Goal: Find specific page/section: Find specific page/section

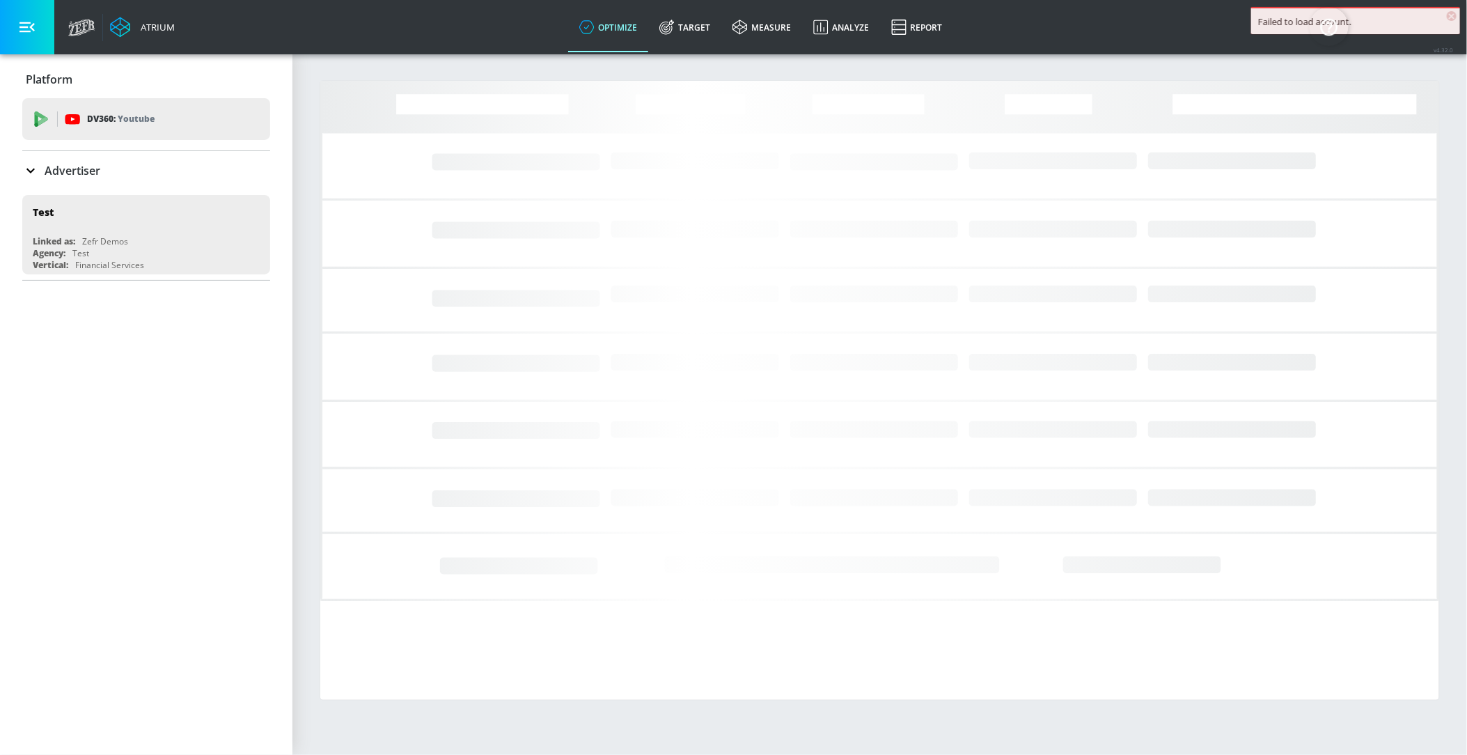
click at [36, 174] on icon at bounding box center [30, 170] width 17 height 17
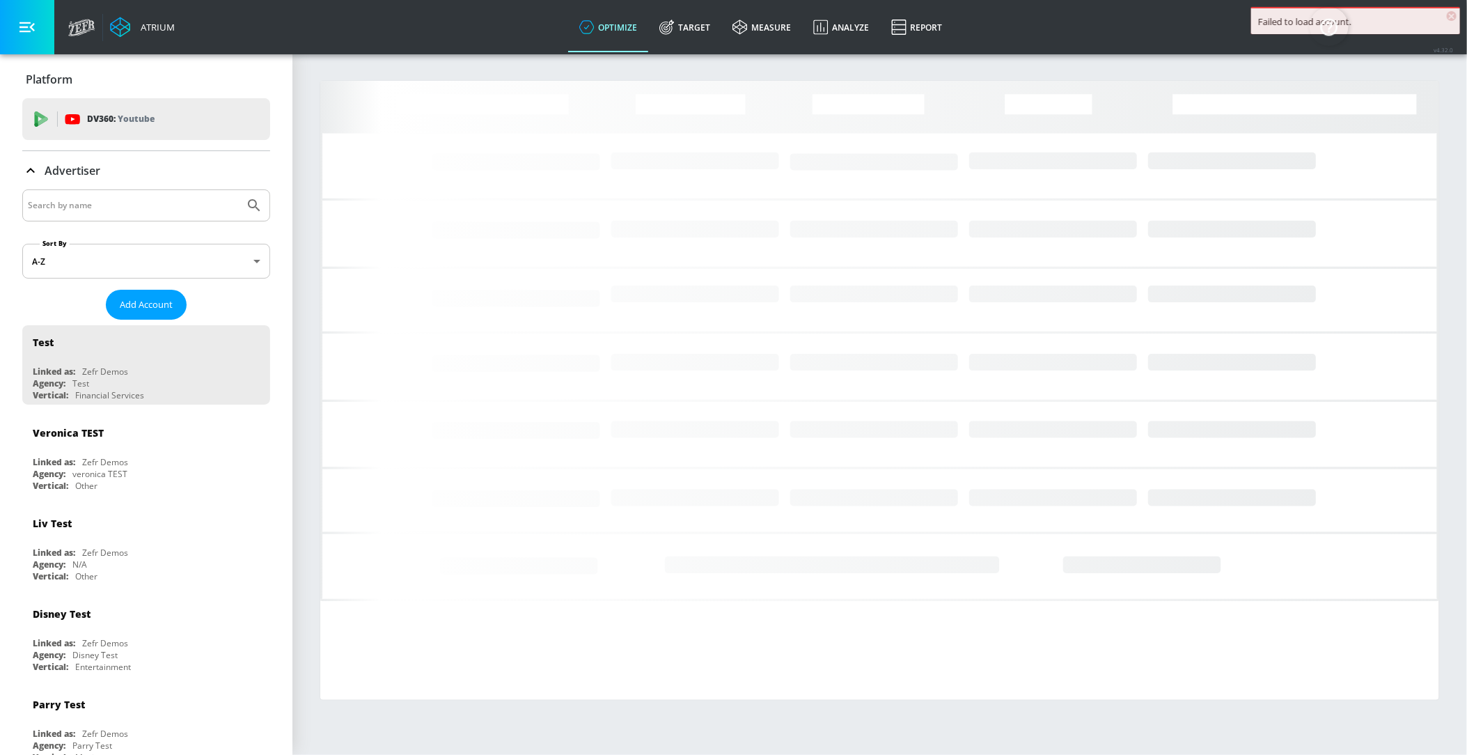
click at [65, 217] on div at bounding box center [146, 205] width 248 height 32
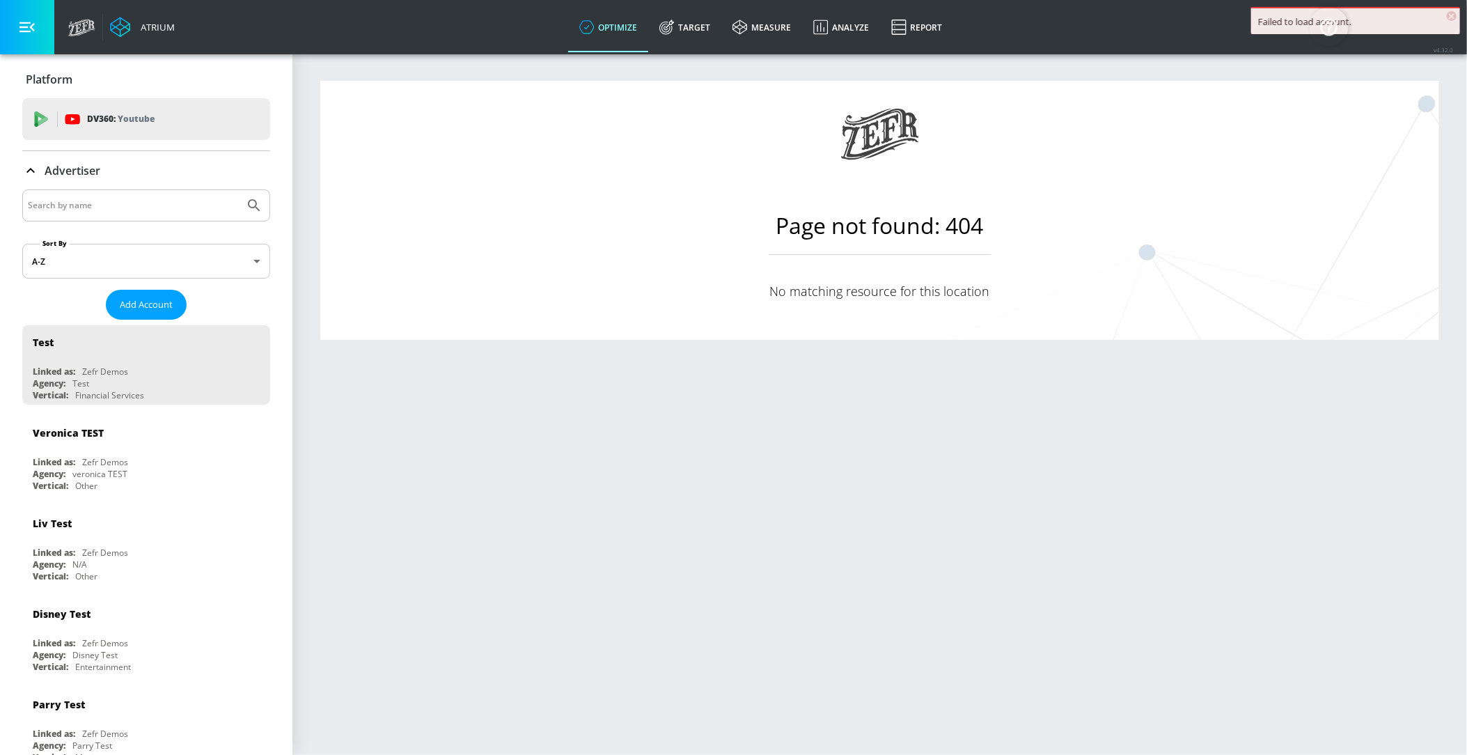
click at [65, 210] on input "Search by name" at bounding box center [133, 205] width 211 height 18
type input "KPMG"
click at [243, 212] on button "Submit Search" at bounding box center [254, 205] width 31 height 31
click at [113, 194] on div "KPMG" at bounding box center [146, 205] width 248 height 32
click at [258, 212] on icon "Submit Search" at bounding box center [254, 205] width 17 height 17
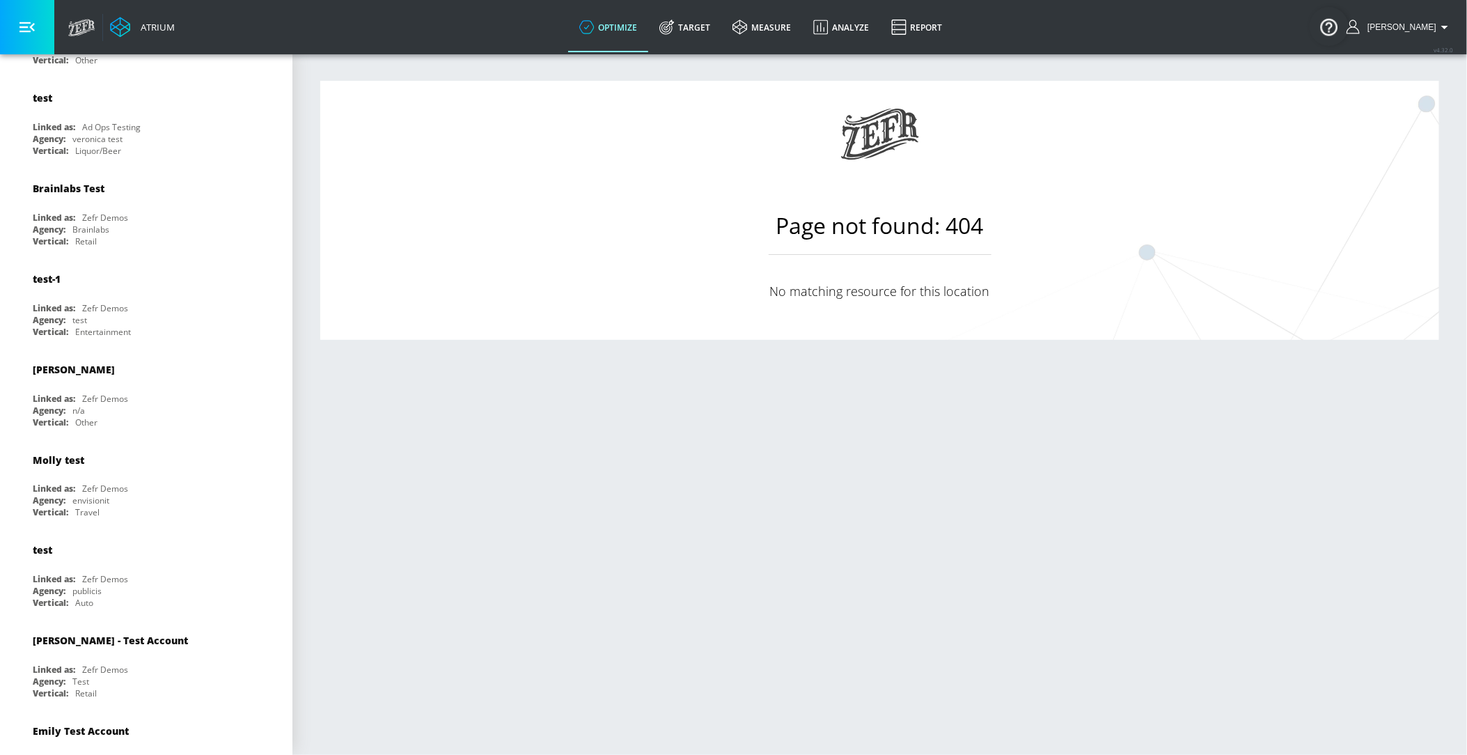
scroll to position [4056, 0]
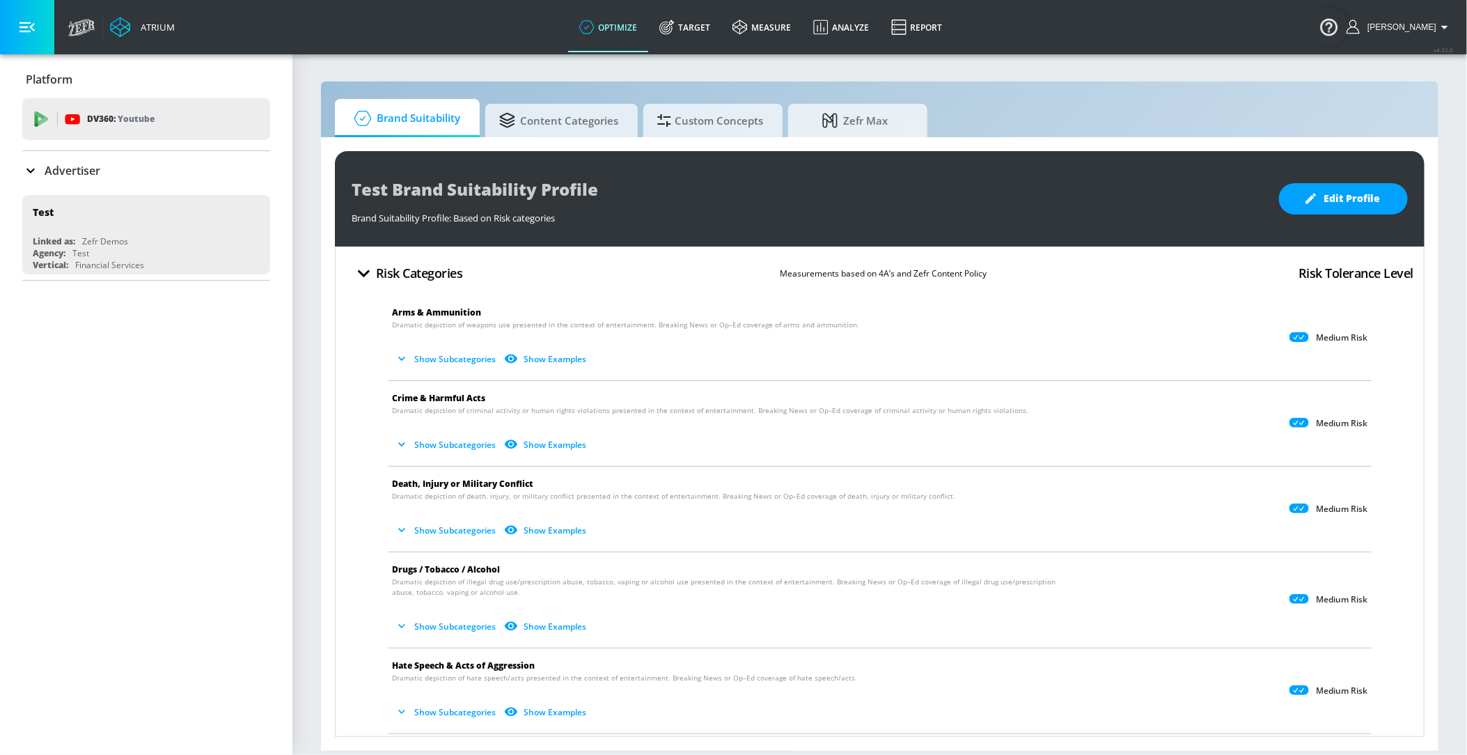
click at [61, 166] on p "Advertiser" at bounding box center [73, 170] width 56 height 15
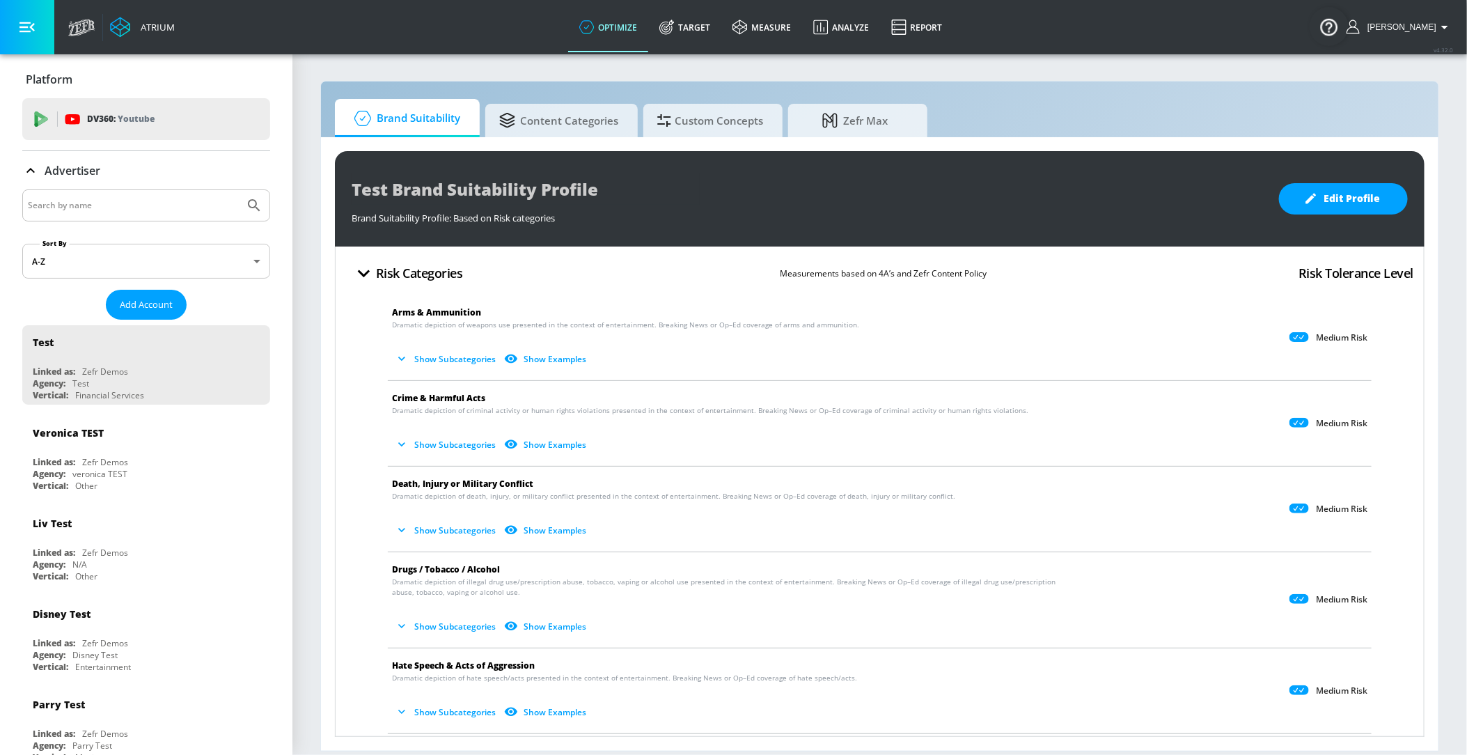
click at [80, 213] on input "Search by name" at bounding box center [133, 205] width 211 height 18
type input "KPMG"
click at [245, 210] on button "Submit Search" at bounding box center [254, 205] width 31 height 31
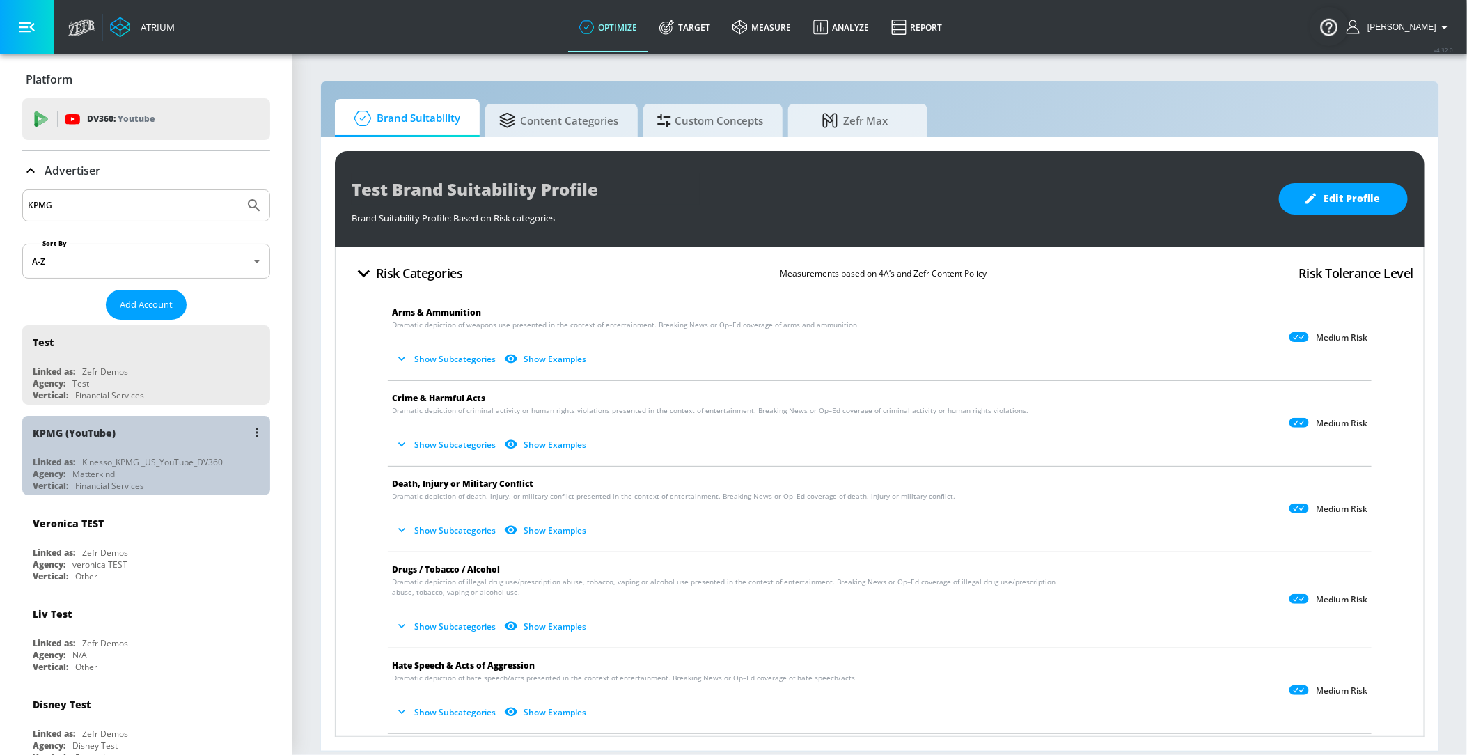
click at [102, 432] on div "KPMG (YouTube)" at bounding box center [74, 432] width 83 height 13
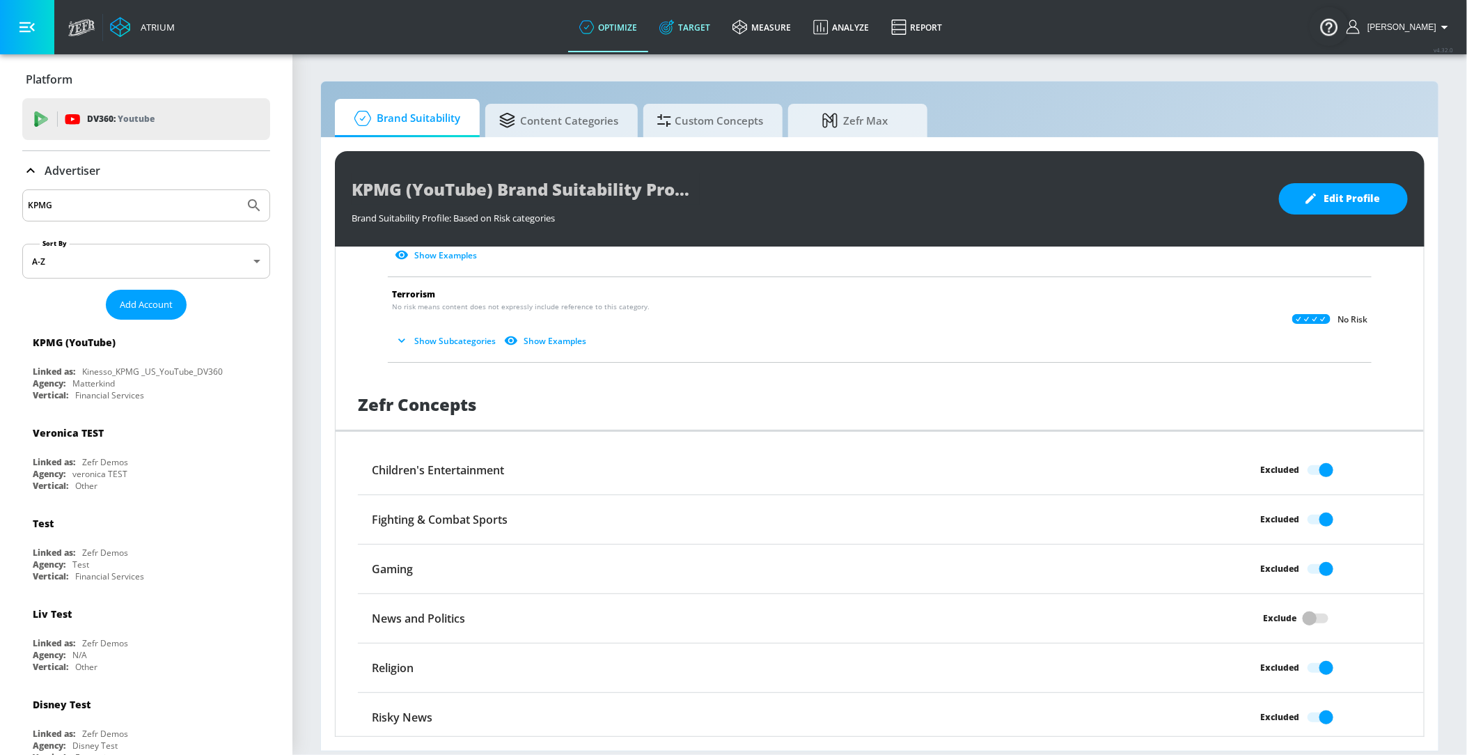
scroll to position [331, 0]
